Goal: Information Seeking & Learning: Learn about a topic

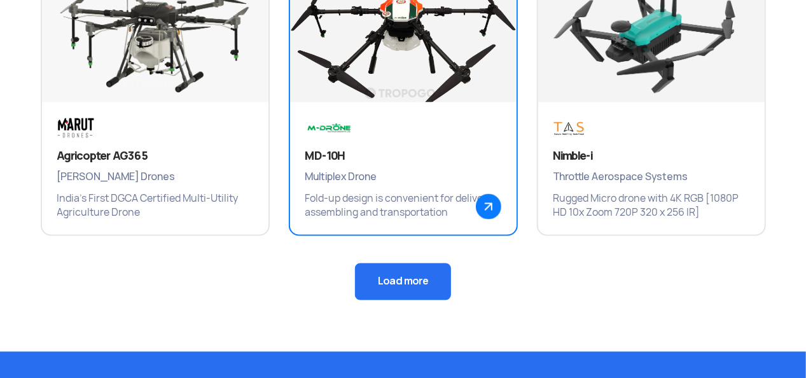
scroll to position [987, 0]
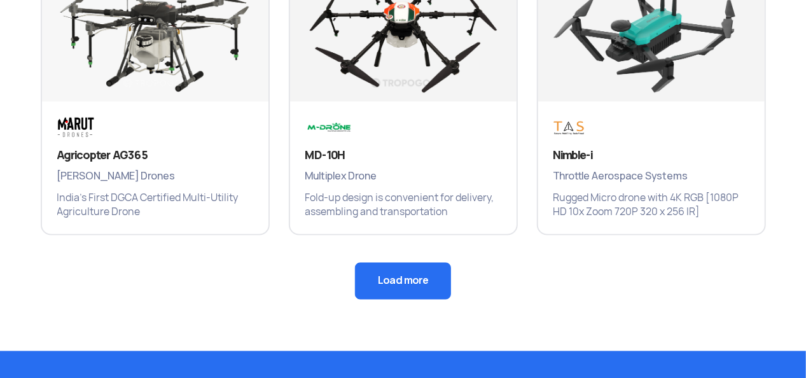
click at [370, 285] on button "Load more" at bounding box center [403, 281] width 96 height 37
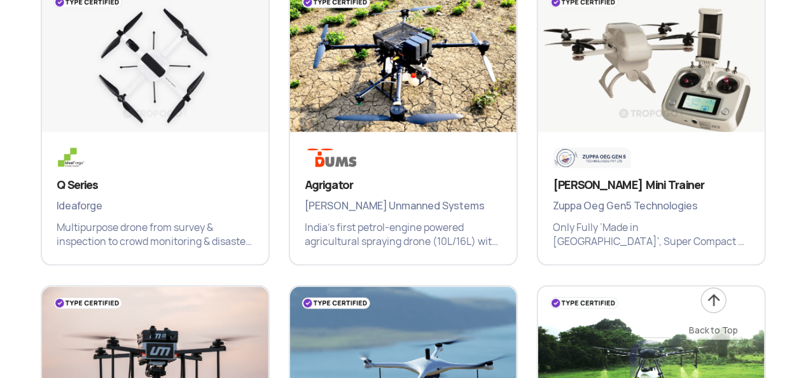
scroll to position [1219, 0]
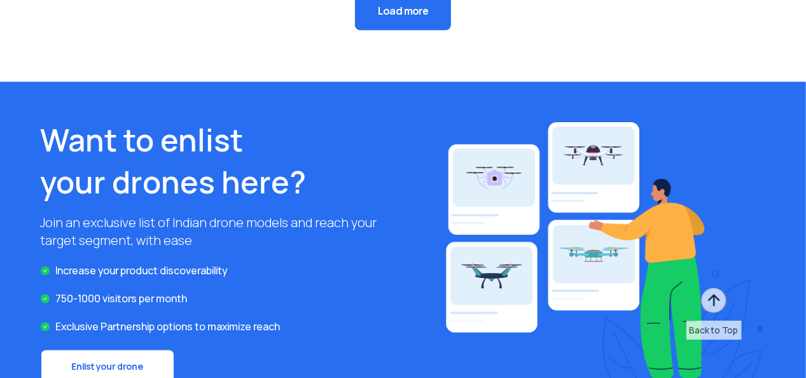
scroll to position [1603, 0]
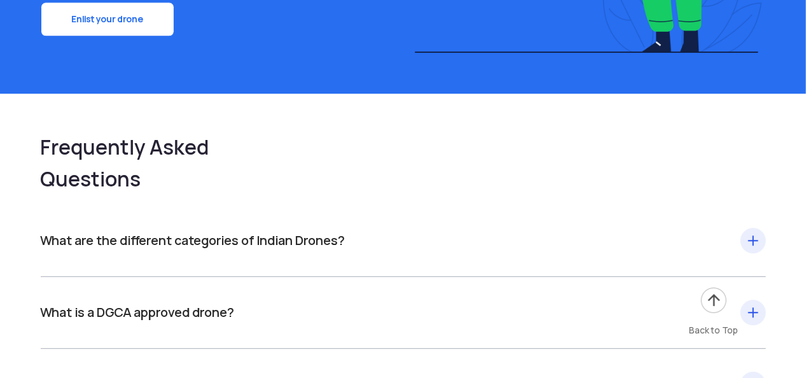
click at [417, 256] on div "What are the different categories of Indian Drones? As per the DGCA, [DEMOGRAPH…" at bounding box center [403, 241] width 725 height 72
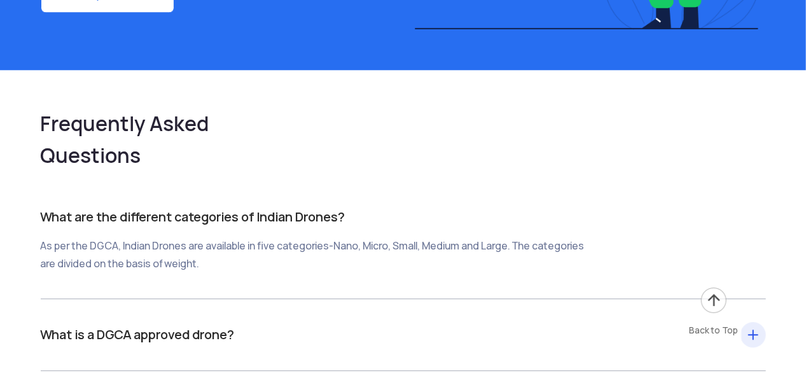
scroll to position [1626, 0]
